Goal: Information Seeking & Learning: Check status

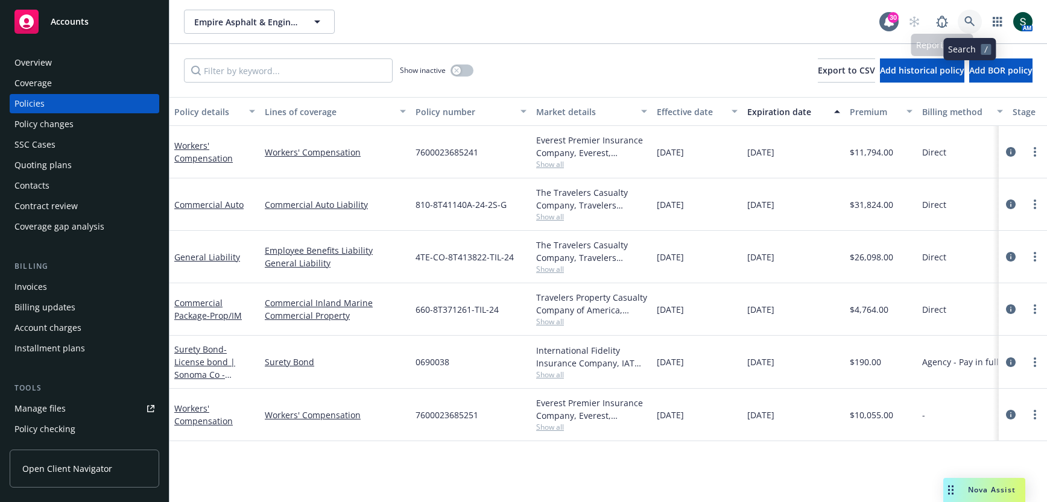
click at [969, 23] on icon at bounding box center [969, 21] width 11 height 11
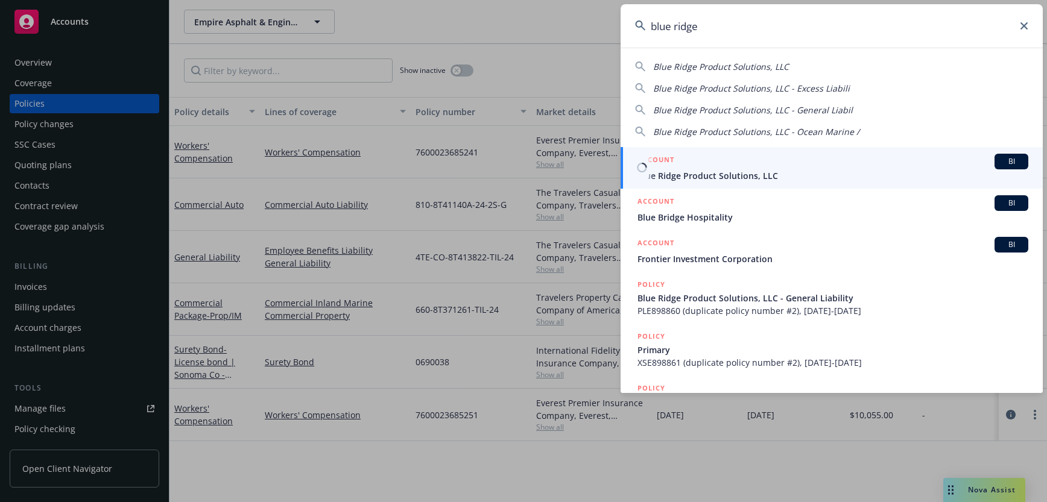
type input "blue ridge"
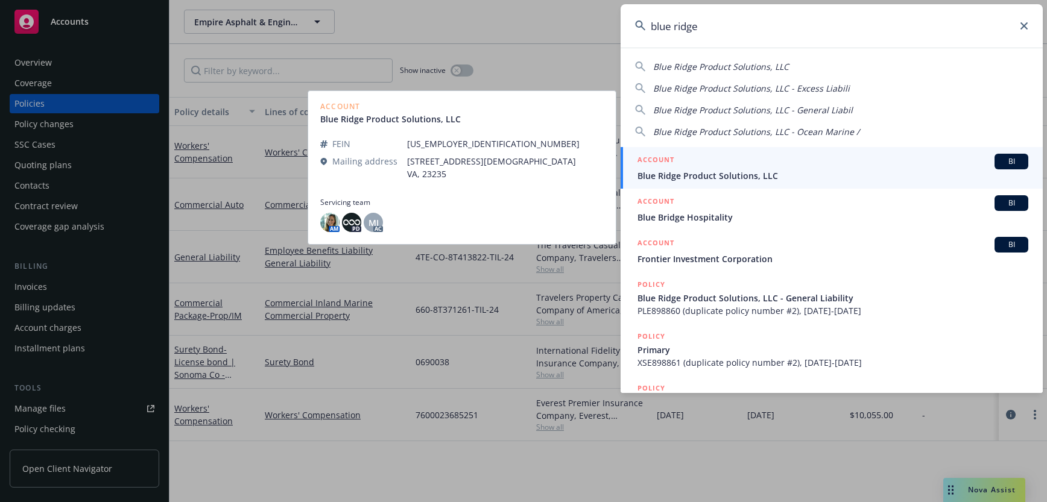
click at [709, 168] on div "ACCOUNT BI" at bounding box center [832, 162] width 391 height 16
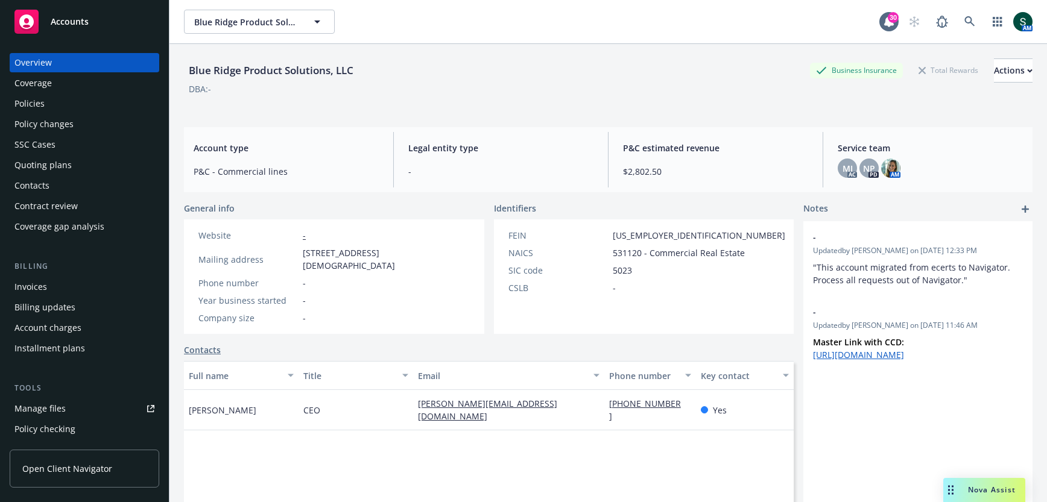
click at [58, 98] on div "Policies" at bounding box center [84, 103] width 140 height 19
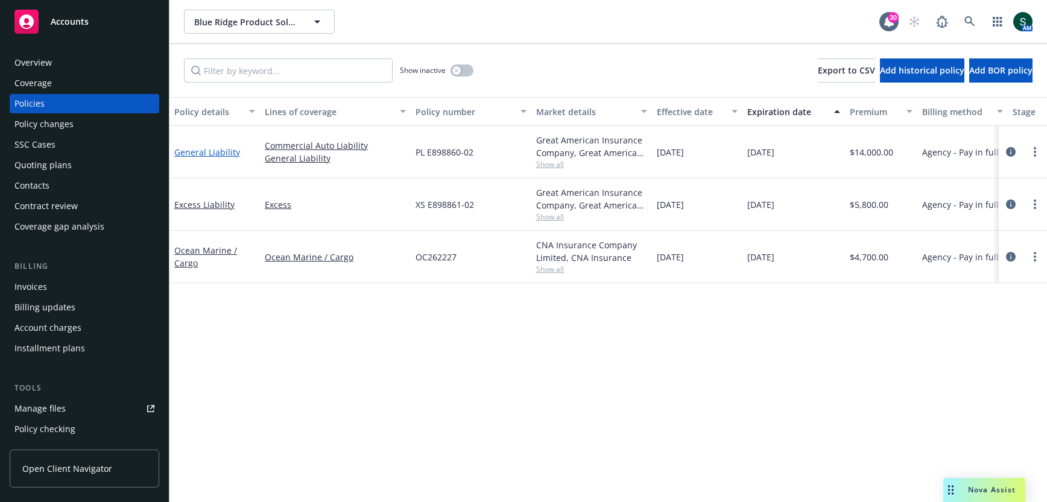
click at [222, 150] on link "General Liability" at bounding box center [207, 152] width 66 height 11
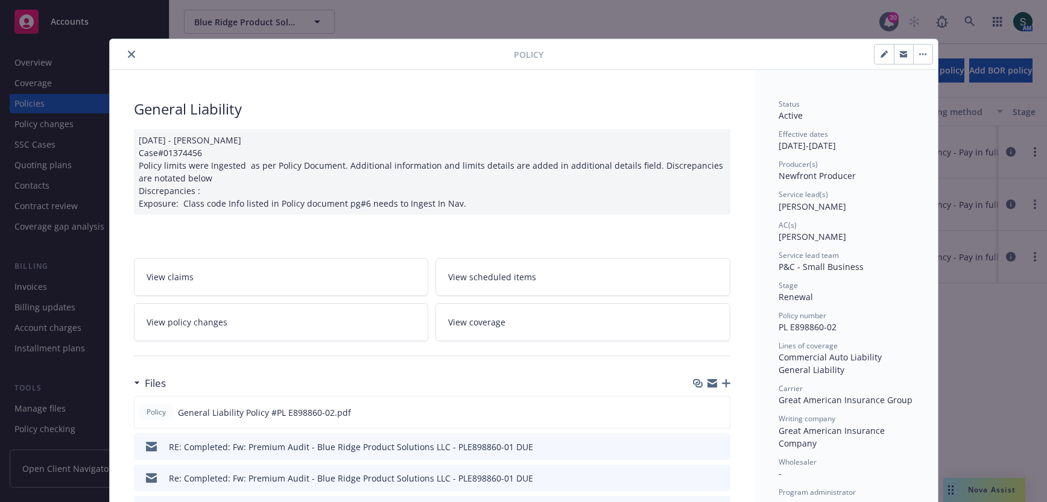
scroll to position [124, 0]
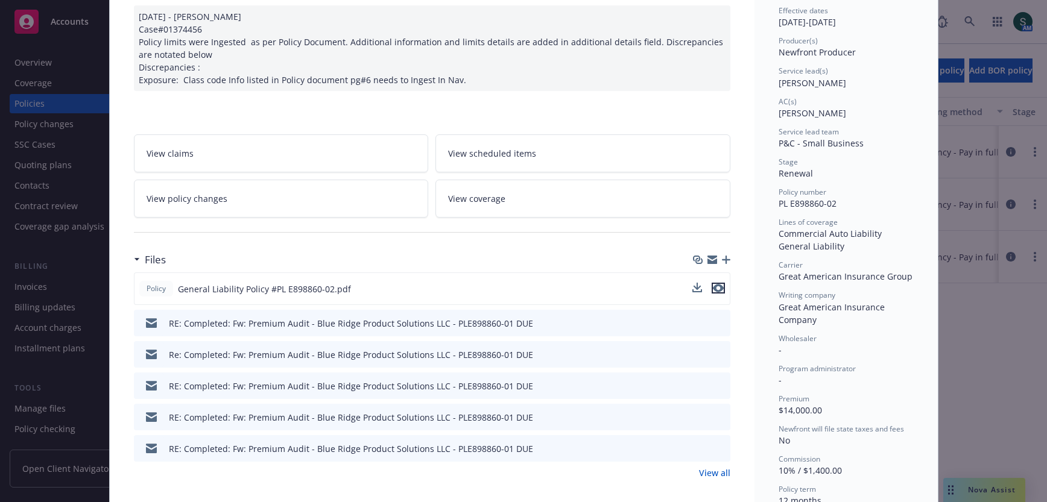
click at [716, 284] on icon "preview file" at bounding box center [718, 288] width 11 height 8
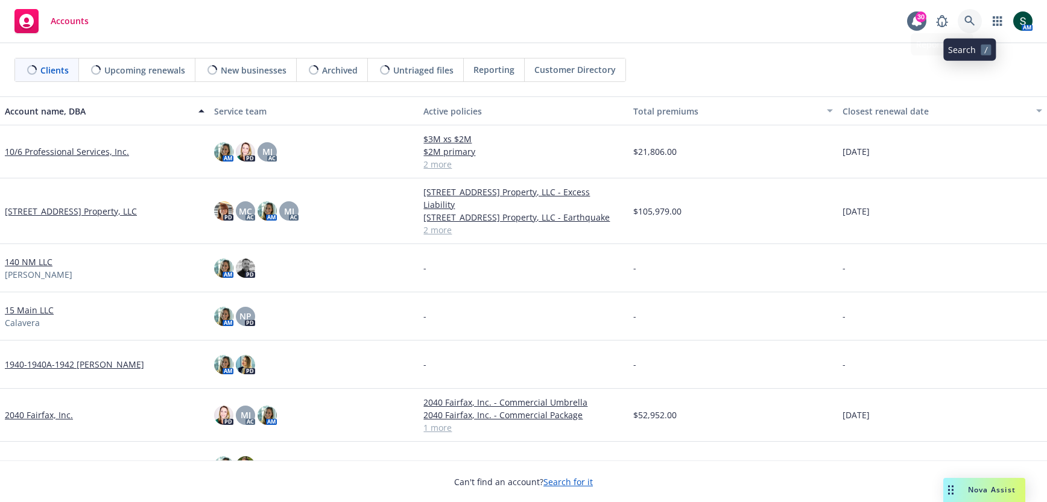
click at [965, 19] on icon at bounding box center [969, 21] width 10 height 10
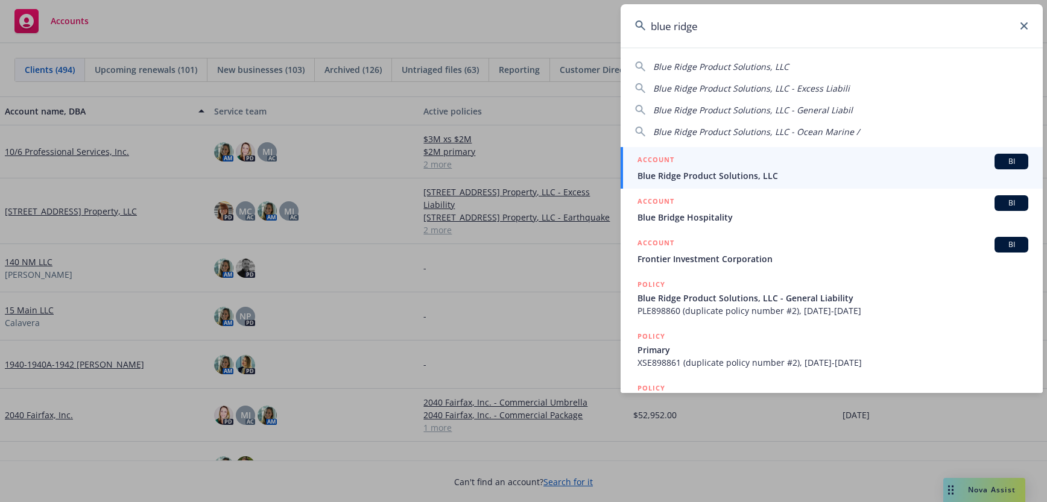
type input "blue ridge"
click at [703, 174] on span "Blue Ridge Product Solutions, LLC" at bounding box center [832, 175] width 391 height 13
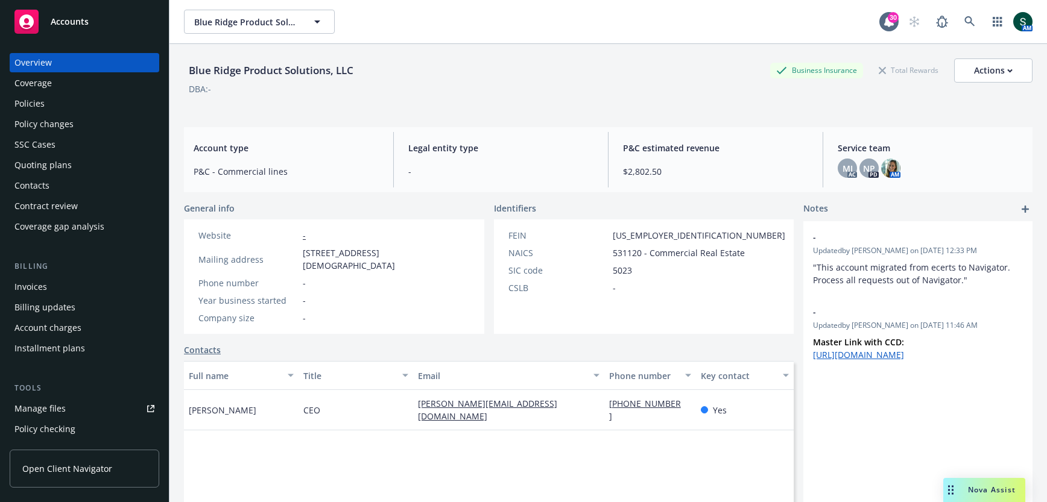
click at [43, 166] on div "Quoting plans" at bounding box center [42, 165] width 57 height 19
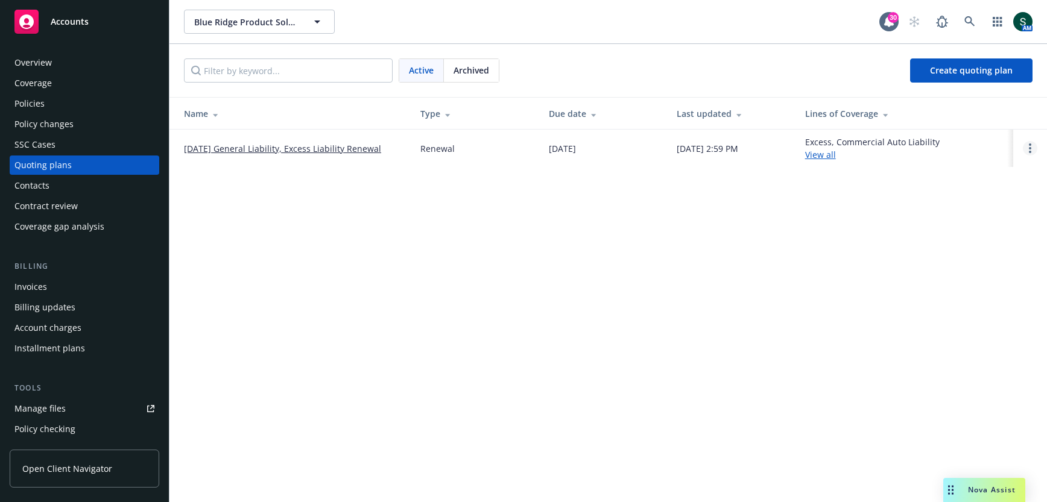
click at [1031, 144] on link "Open options" at bounding box center [1030, 148] width 14 height 14
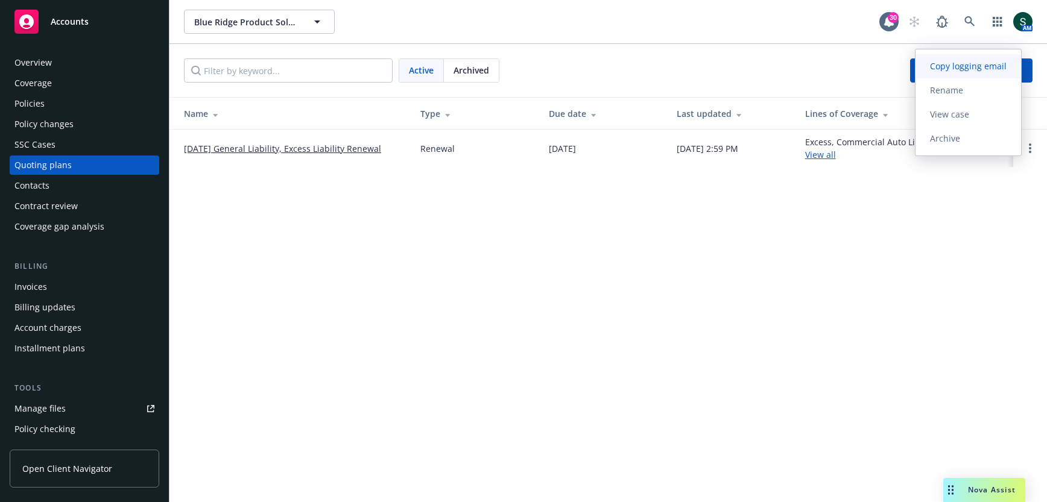
click at [980, 63] on span "Copy logging email" at bounding box center [968, 65] width 106 height 11
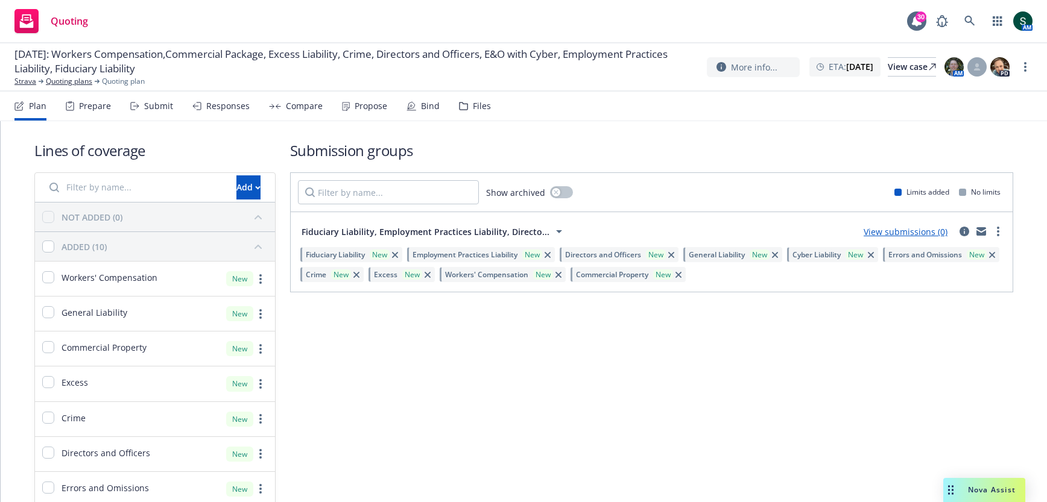
click at [478, 112] on div "Files" at bounding box center [475, 106] width 32 height 29
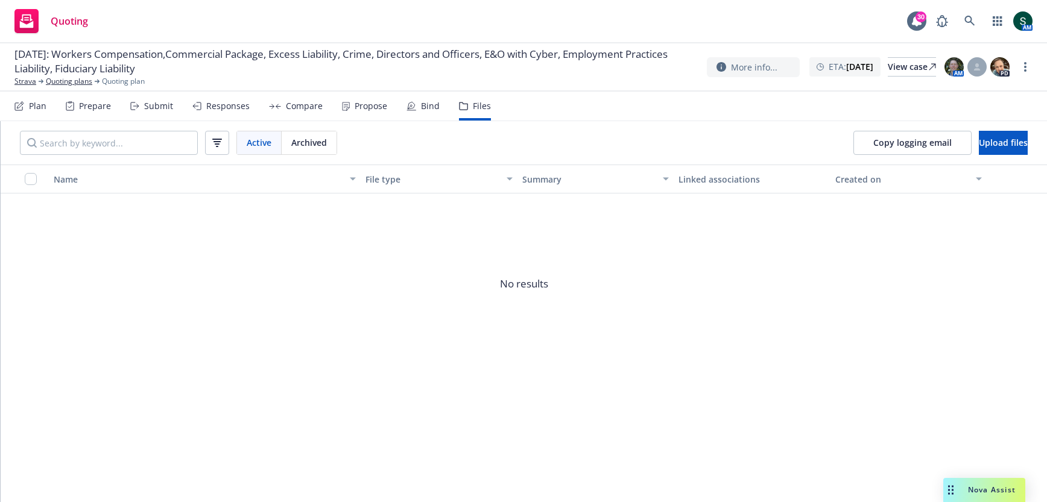
click at [422, 110] on div "Bind" at bounding box center [430, 106] width 19 height 10
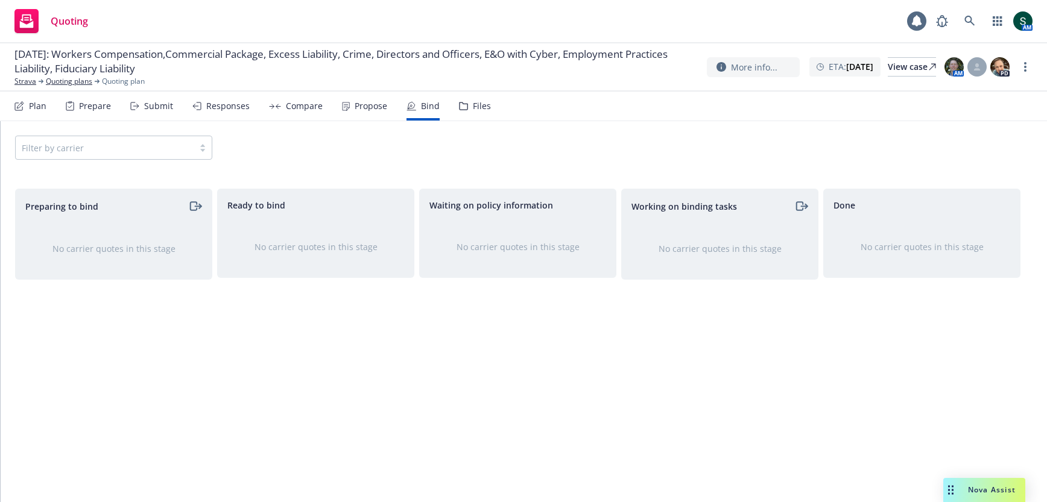
click at [362, 105] on div "Propose" at bounding box center [371, 106] width 33 height 10
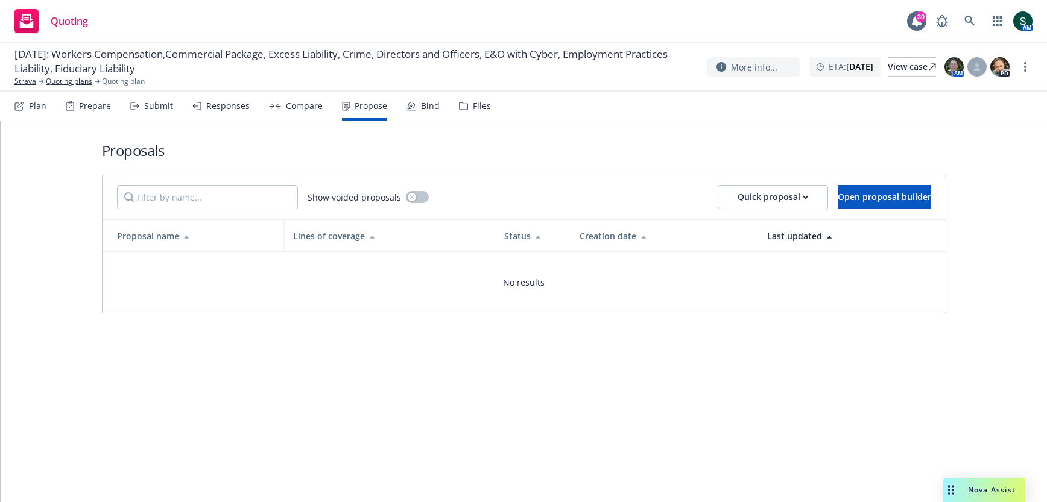
click at [307, 106] on div "Compare" at bounding box center [304, 106] width 37 height 10
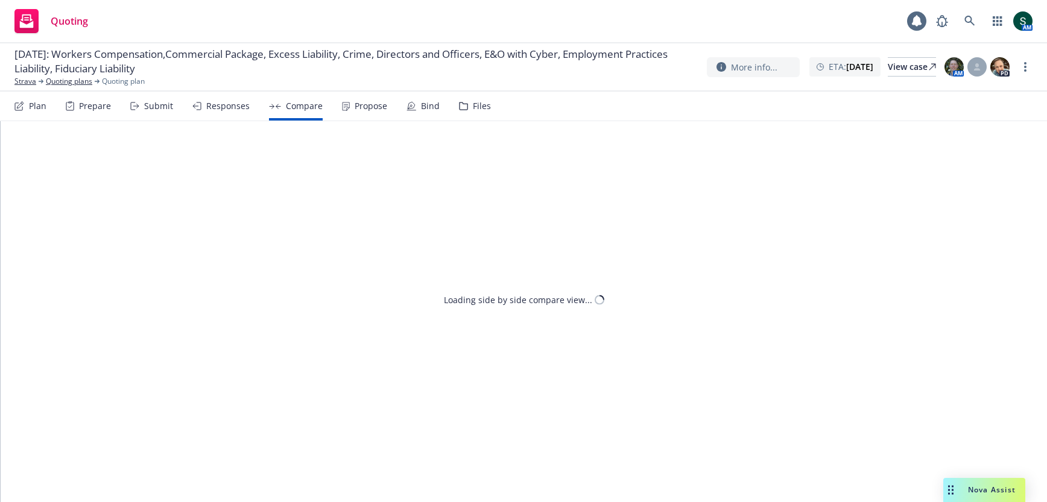
click at [212, 106] on div "Responses" at bounding box center [227, 106] width 43 height 10
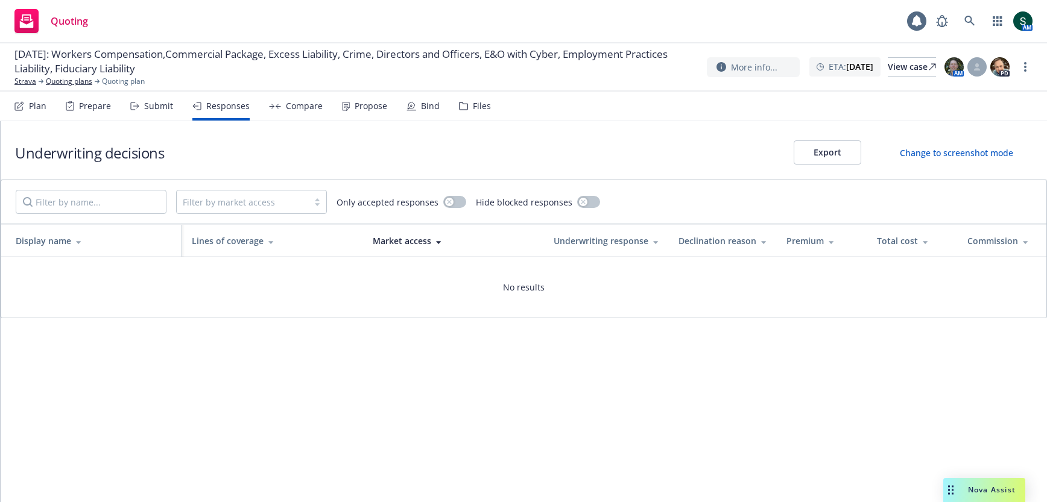
click at [33, 101] on div "Plan" at bounding box center [37, 106] width 17 height 10
